Goal: Transaction & Acquisition: Purchase product/service

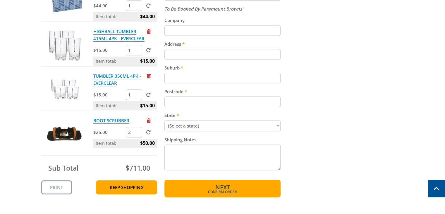
scroll to position [234, 0]
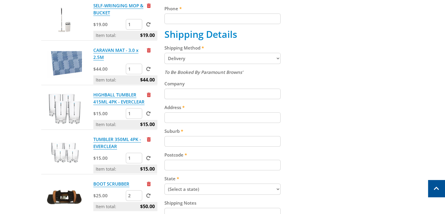
click at [201, 54] on select "Pickup from Gepps Cross Delivery" at bounding box center [222, 58] width 116 height 11
select select "Pickup"
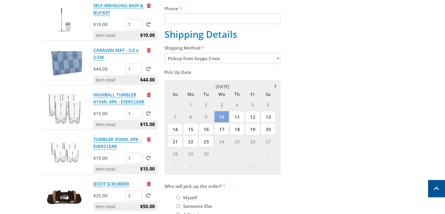
click at [225, 105] on span "3" at bounding box center [221, 104] width 15 height 12
click at [245, 102] on div "31 1 2 3 4 5 6 7 8 9 10 11 12 13 14 15 16 17 18 19 20 21 22 23 24 25 26 27 28 2…" at bounding box center [222, 135] width 110 height 74
click at [241, 103] on span "4" at bounding box center [237, 104] width 15 height 12
click at [221, 115] on span "10" at bounding box center [221, 117] width 15 height 12
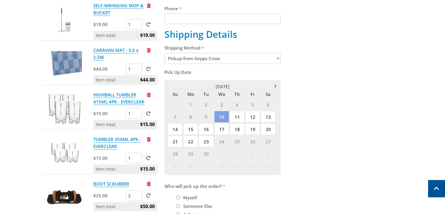
click at [188, 198] on label "Myself" at bounding box center [190, 197] width 18 height 10
click at [180, 198] on input "Myself" at bounding box center [178, 197] width 4 height 4
radio input "true"
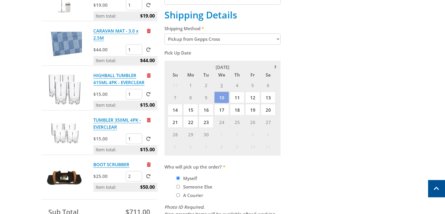
scroll to position [322, 0]
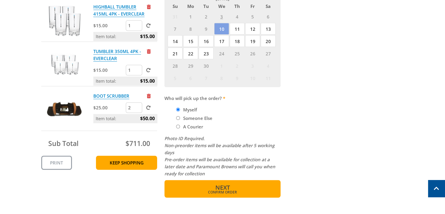
click at [213, 187] on button "Next Confirm order" at bounding box center [222, 189] width 116 height 18
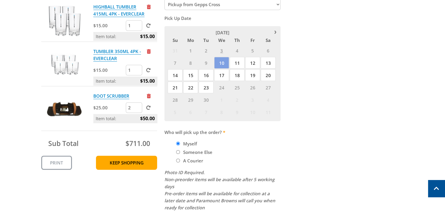
scroll to position [63, 0]
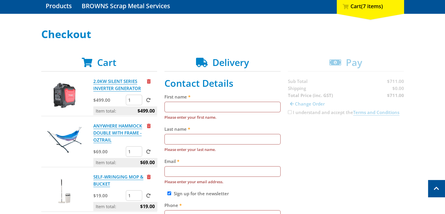
click at [215, 104] on input "First name" at bounding box center [222, 107] width 116 height 11
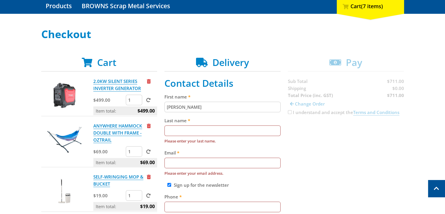
type input "[PERSON_NAME]"
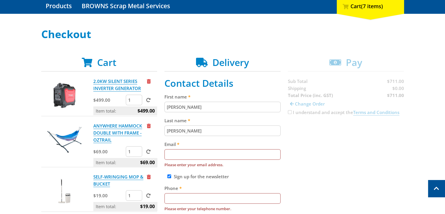
type input "[PERSON_NAME]"
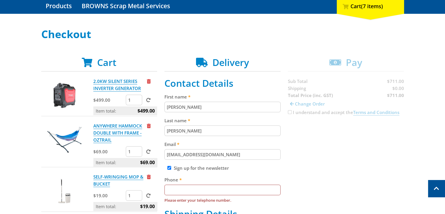
scroll to position [210, 0]
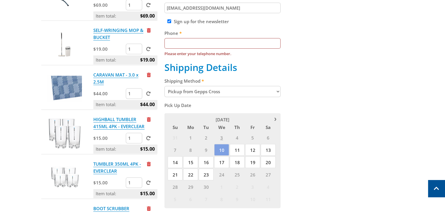
type input "[EMAIL_ADDRESS][DOMAIN_NAME]"
click at [169, 21] on input "Sign up for the newsletter" at bounding box center [169, 21] width 4 height 4
checkbox input "false"
click at [185, 44] on input "Phone" at bounding box center [222, 43] width 116 height 11
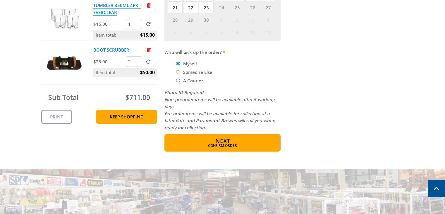
scroll to position [444, 0]
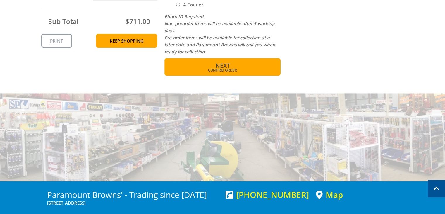
type input "0422647023"
click at [234, 59] on button "Next Confirm order" at bounding box center [222, 67] width 116 height 18
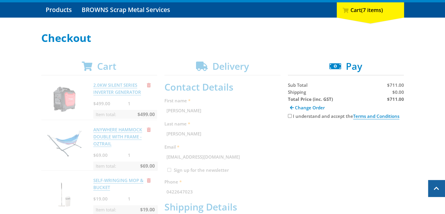
scroll to position [59, 0]
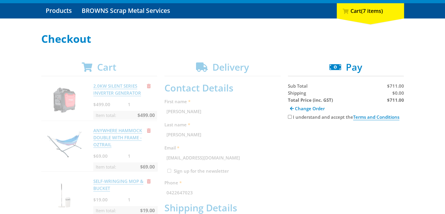
click at [289, 115] on input "I understand and accept the Terms and Conditions" at bounding box center [290, 117] width 4 height 4
checkbox input "true"
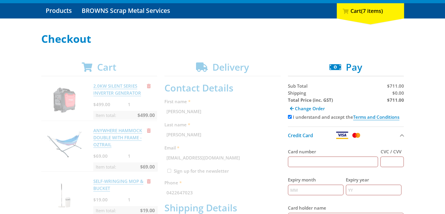
click at [310, 162] on input "Card number" at bounding box center [333, 161] width 90 height 11
type input "[CREDIT_CARD_NUMBER]"
type input "003"
type input "10"
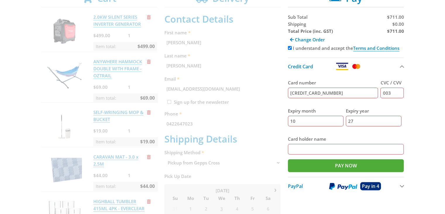
scroll to position [205, 0]
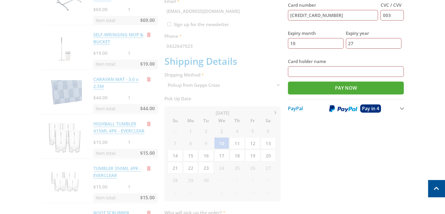
type input "27"
click at [321, 71] on input "Card holder name" at bounding box center [346, 71] width 116 height 11
type input "C"
type input "[PERSON_NAME]"
click at [335, 86] on input "Pay Now" at bounding box center [346, 87] width 116 height 13
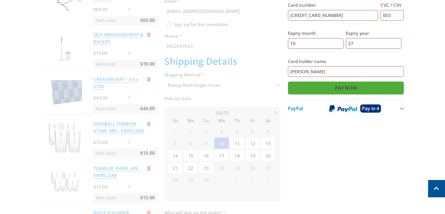
type input "Paying..."
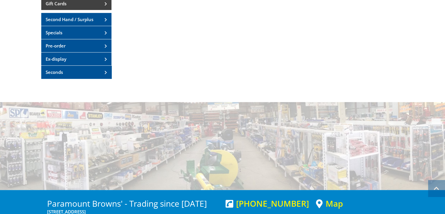
scroll to position [205, 0]
